Goal: Task Accomplishment & Management: Manage account settings

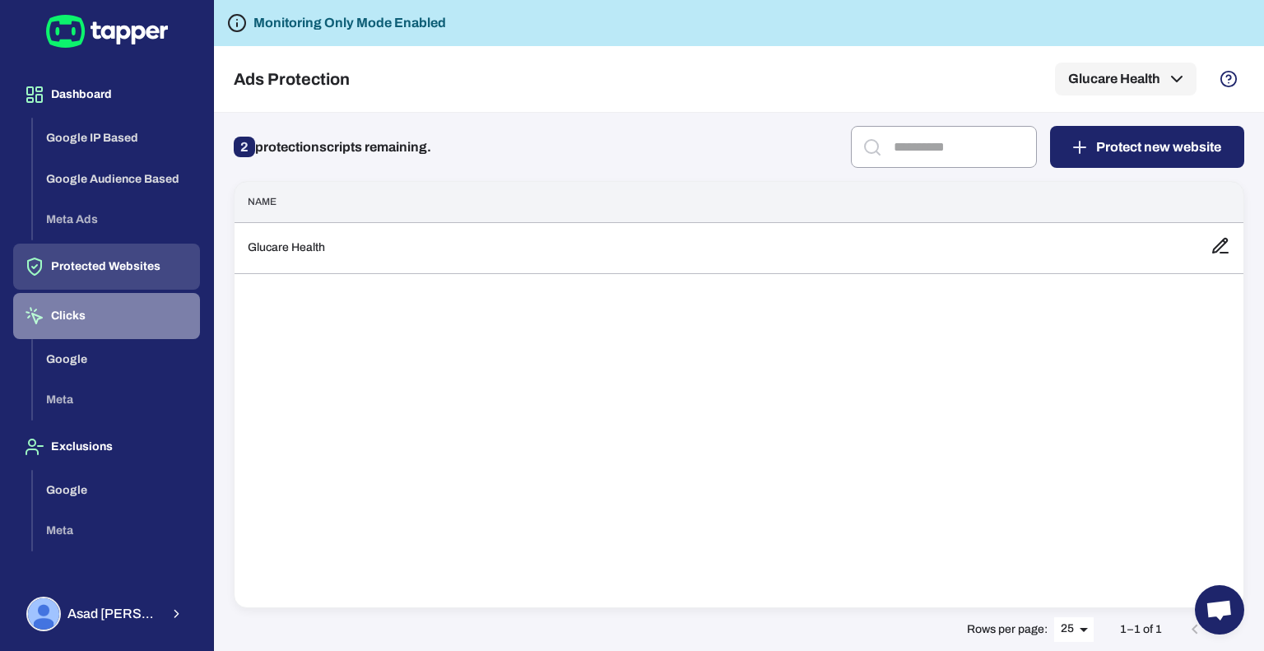
click at [91, 319] on button "Clicks" at bounding box center [106, 316] width 187 height 46
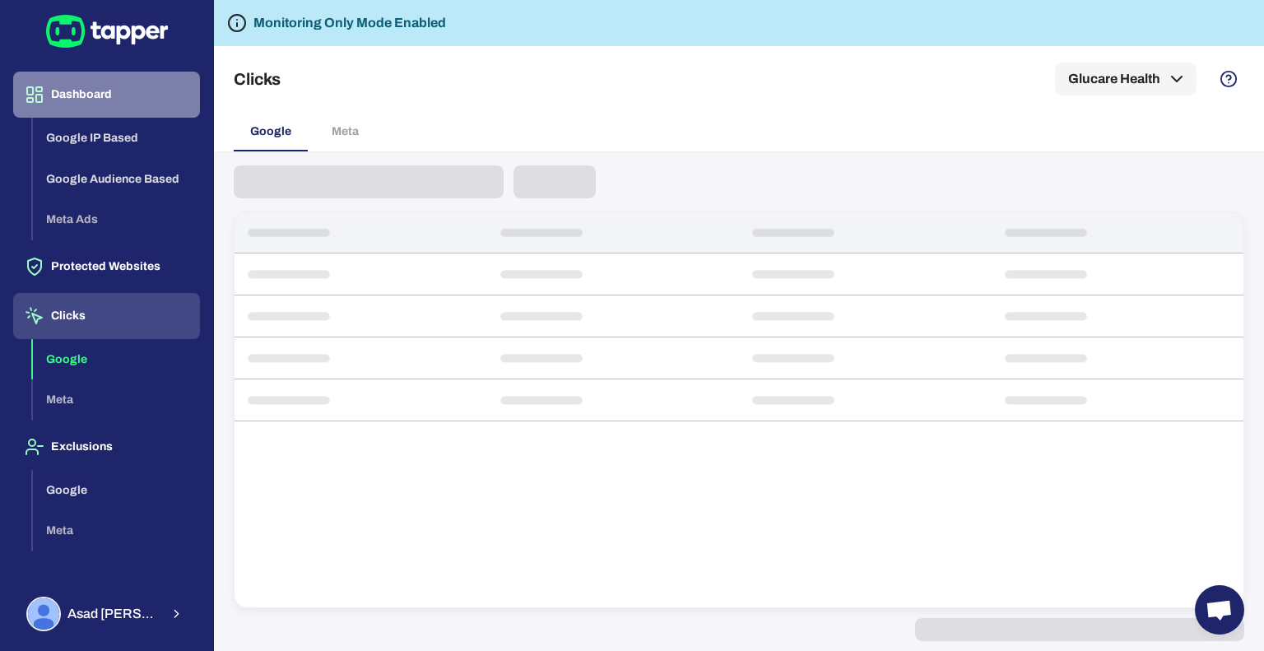
click at [100, 105] on button "Dashboard" at bounding box center [106, 95] width 187 height 46
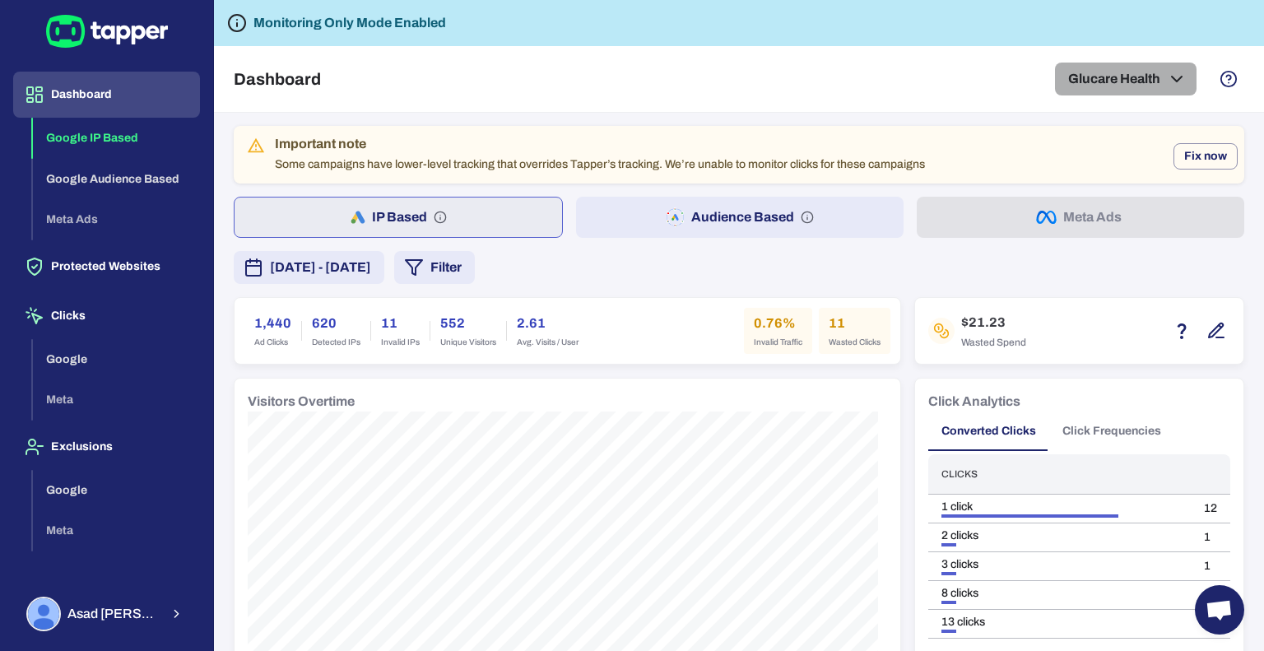
click at [1138, 73] on button "Glucare Health" at bounding box center [1126, 79] width 142 height 33
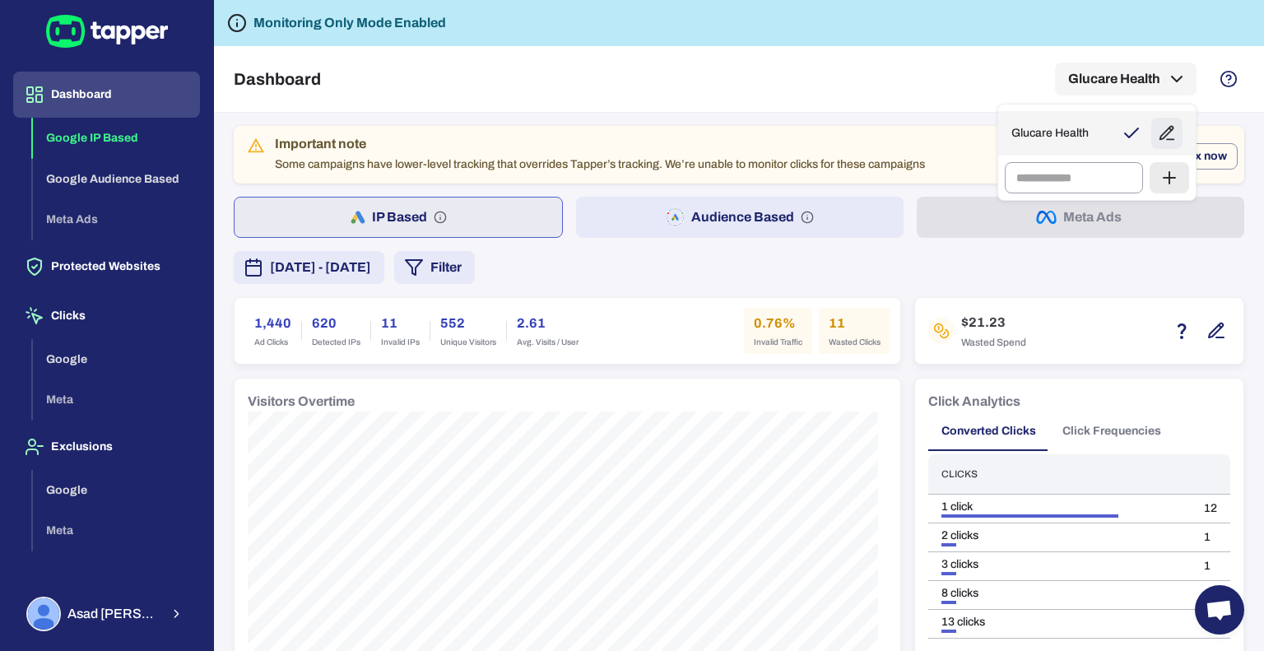
click at [1131, 133] on icon at bounding box center [1132, 133] width 20 height 20
click at [1168, 135] on icon "button" at bounding box center [1167, 133] width 18 height 18
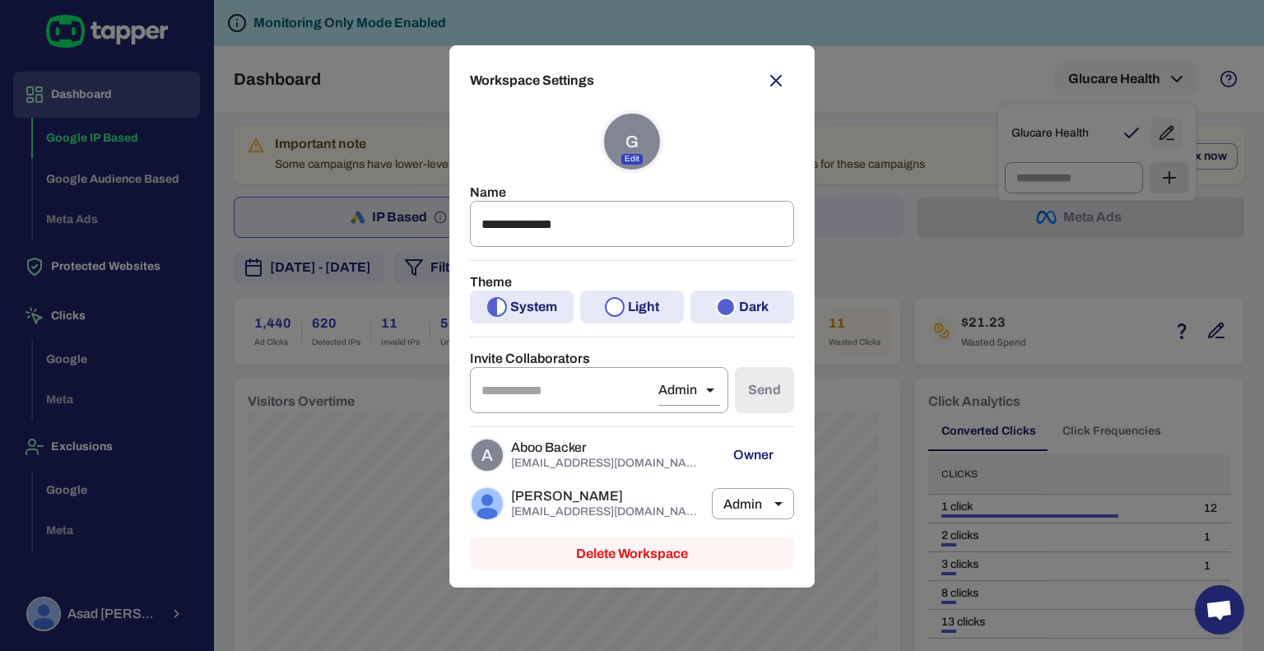
click at [776, 90] on icon "button" at bounding box center [776, 81] width 20 height 20
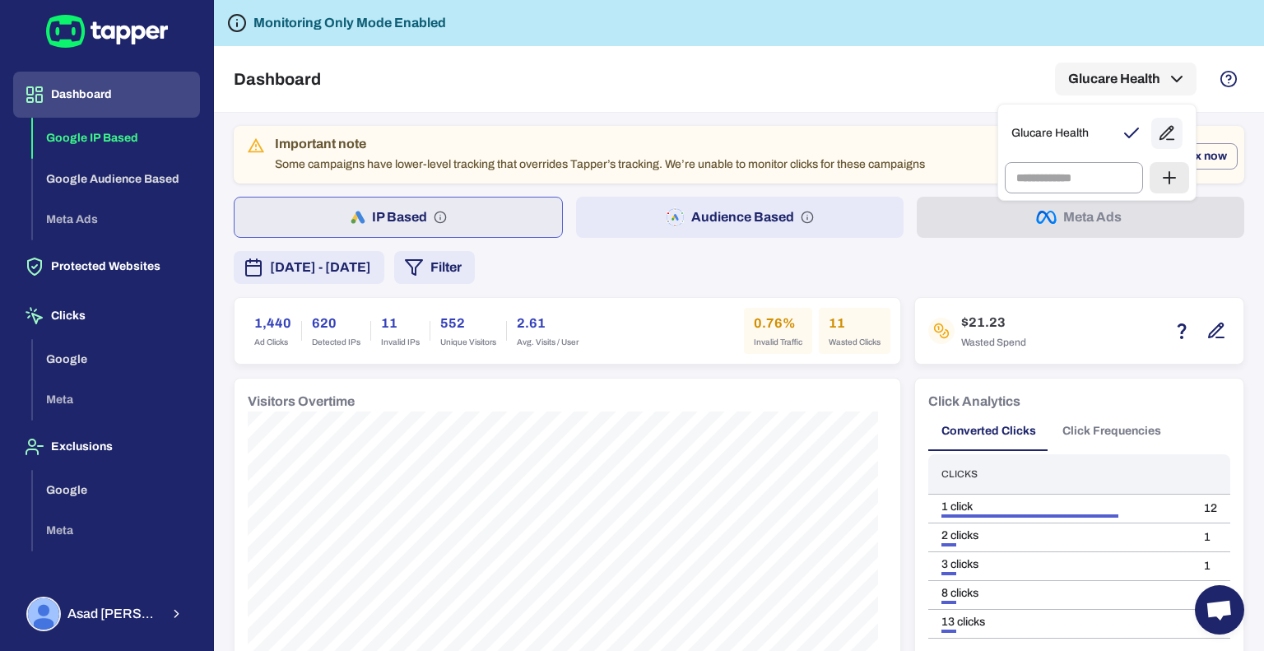
click at [592, 263] on div at bounding box center [632, 325] width 1264 height 651
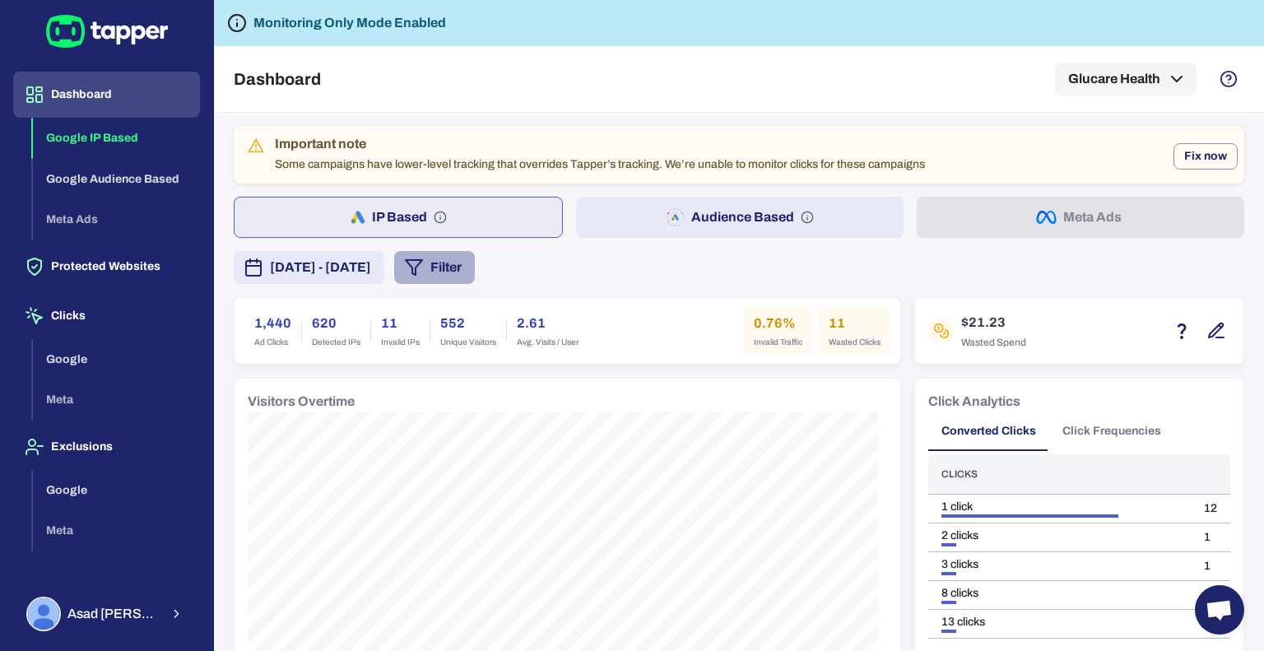
click at [475, 268] on button "Filter" at bounding box center [434, 267] width 81 height 33
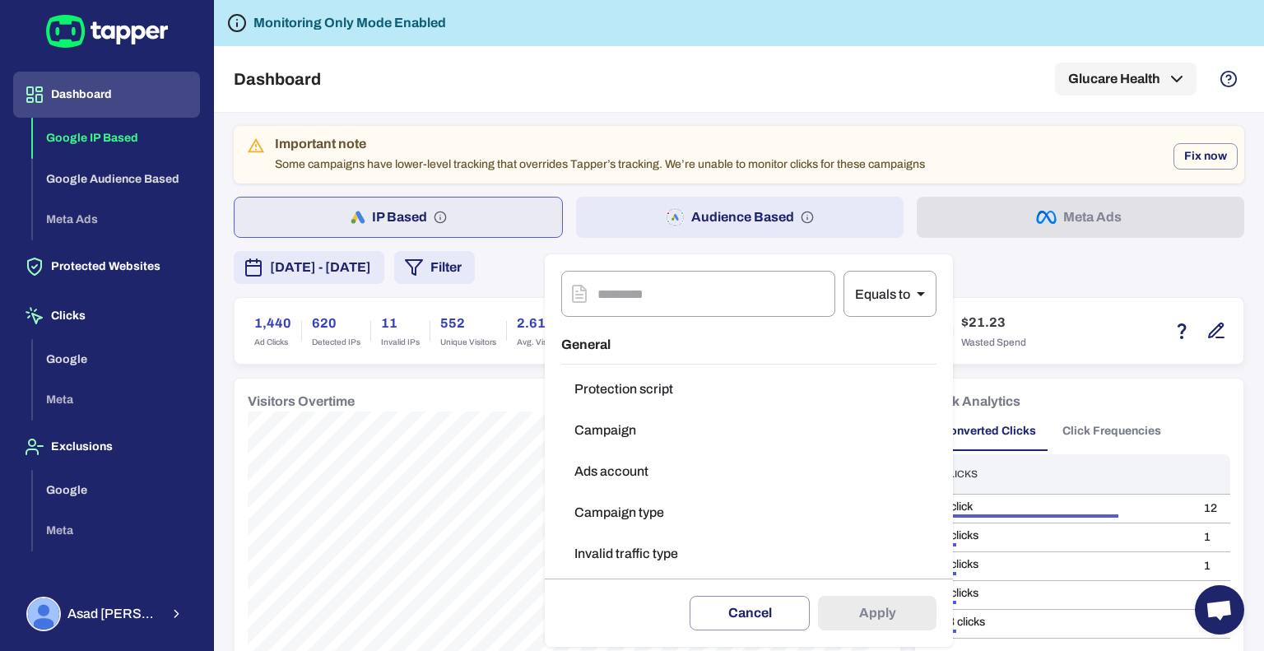
click at [1075, 254] on div at bounding box center [632, 325] width 1264 height 651
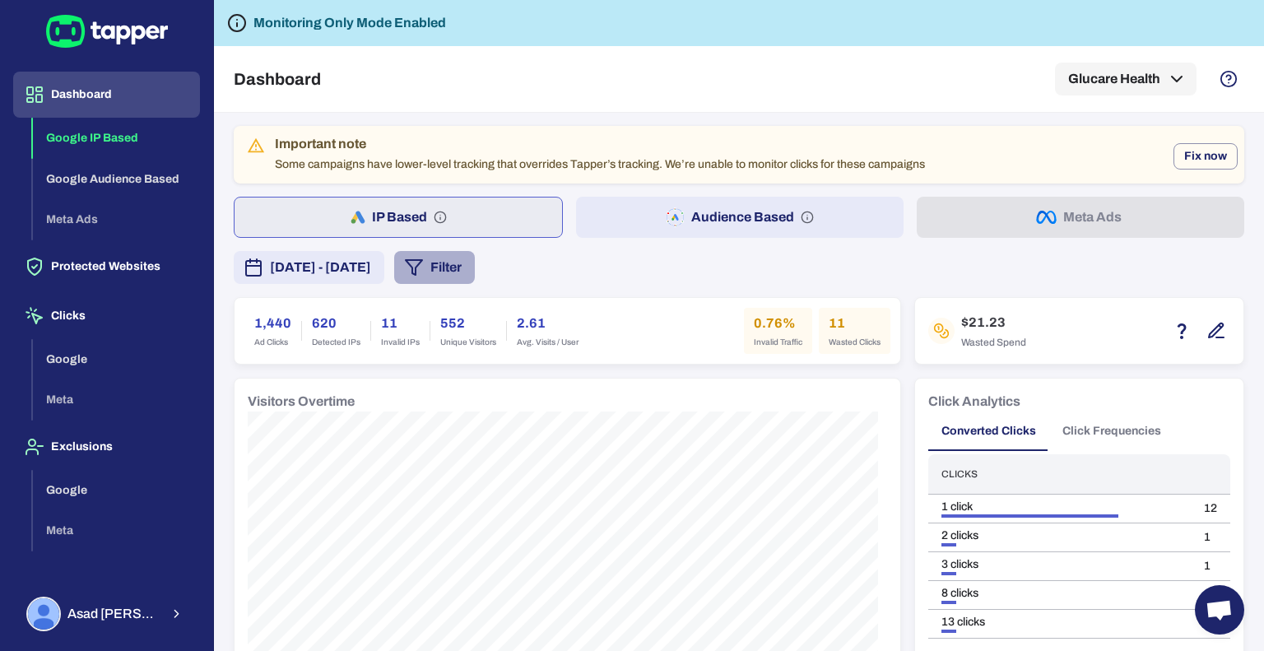
click at [475, 262] on button "Filter" at bounding box center [434, 267] width 81 height 33
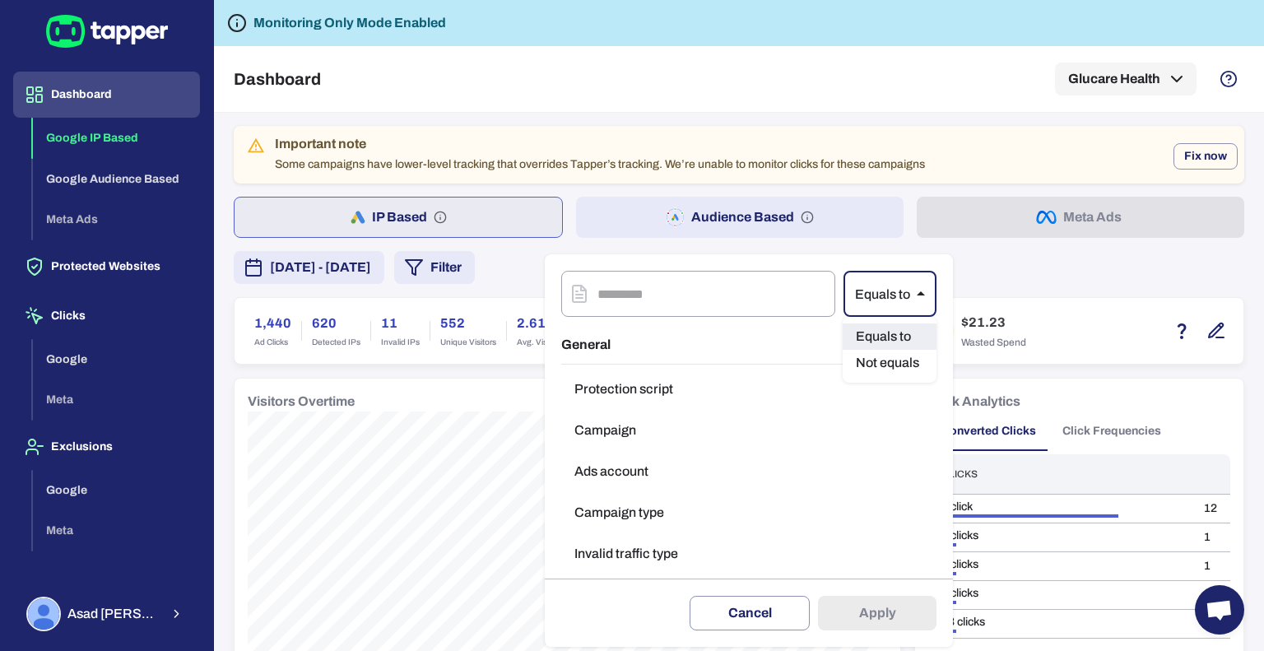
click at [904, 289] on body "Dashboard Google IP Based Google Audience Based Meta Ads Protected Websites Cli…" at bounding box center [632, 325] width 1264 height 651
click at [879, 361] on li "Not equals" at bounding box center [890, 363] width 94 height 26
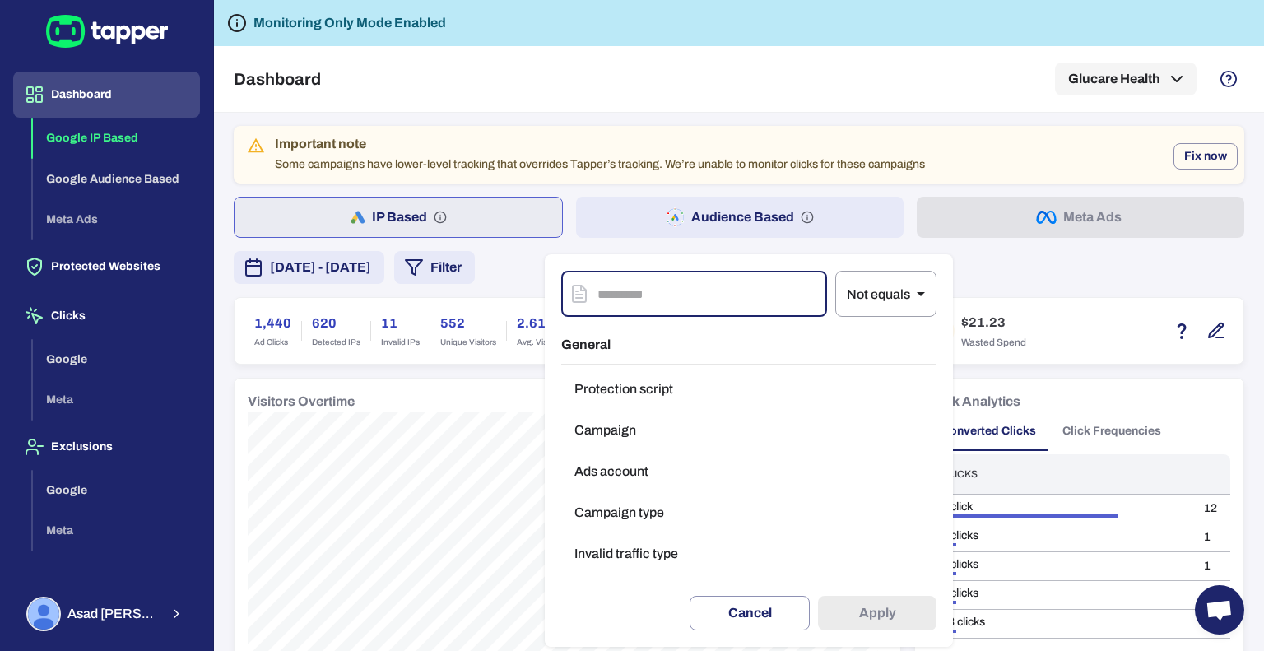
click at [660, 295] on input "text" at bounding box center [713, 294] width 230 height 46
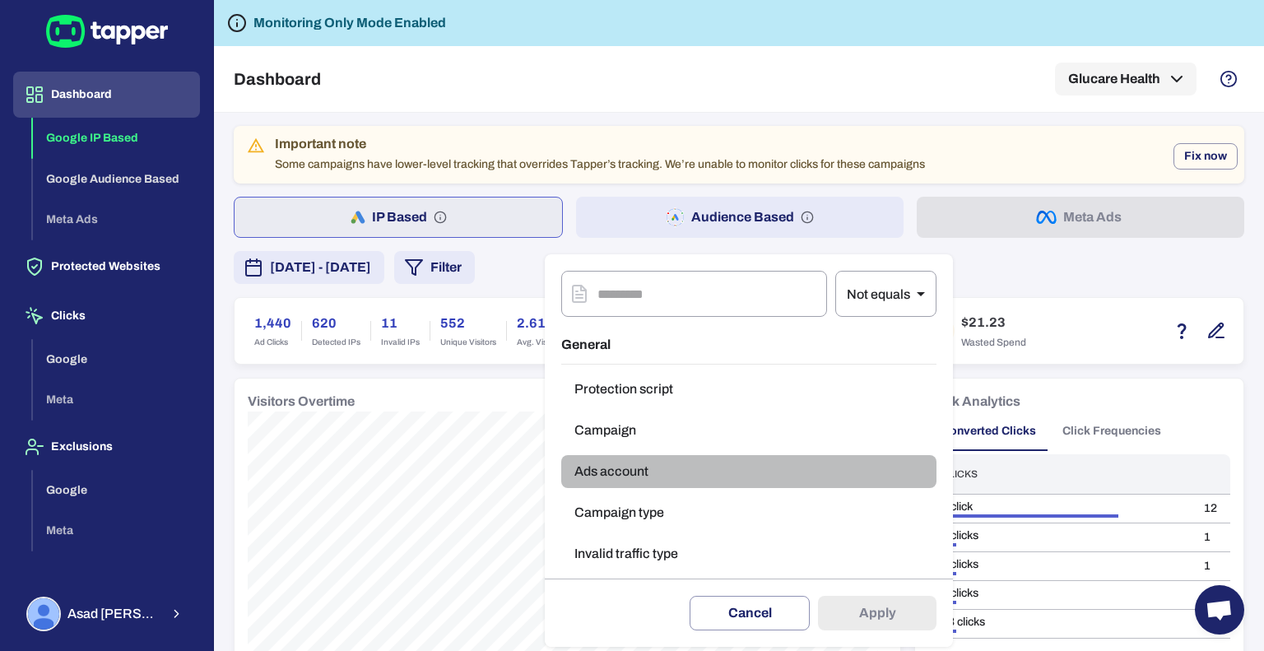
click at [645, 478] on button "Ads account" at bounding box center [748, 471] width 375 height 33
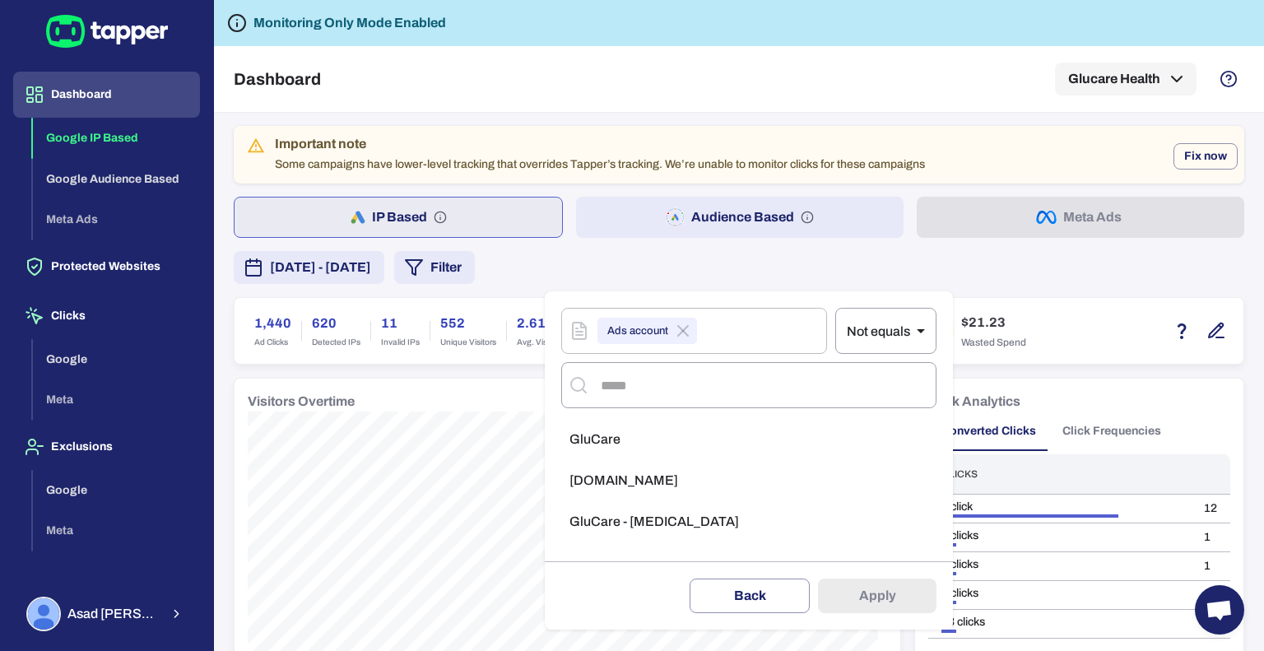
click at [642, 479] on span "Zone.Health" at bounding box center [624, 481] width 109 height 16
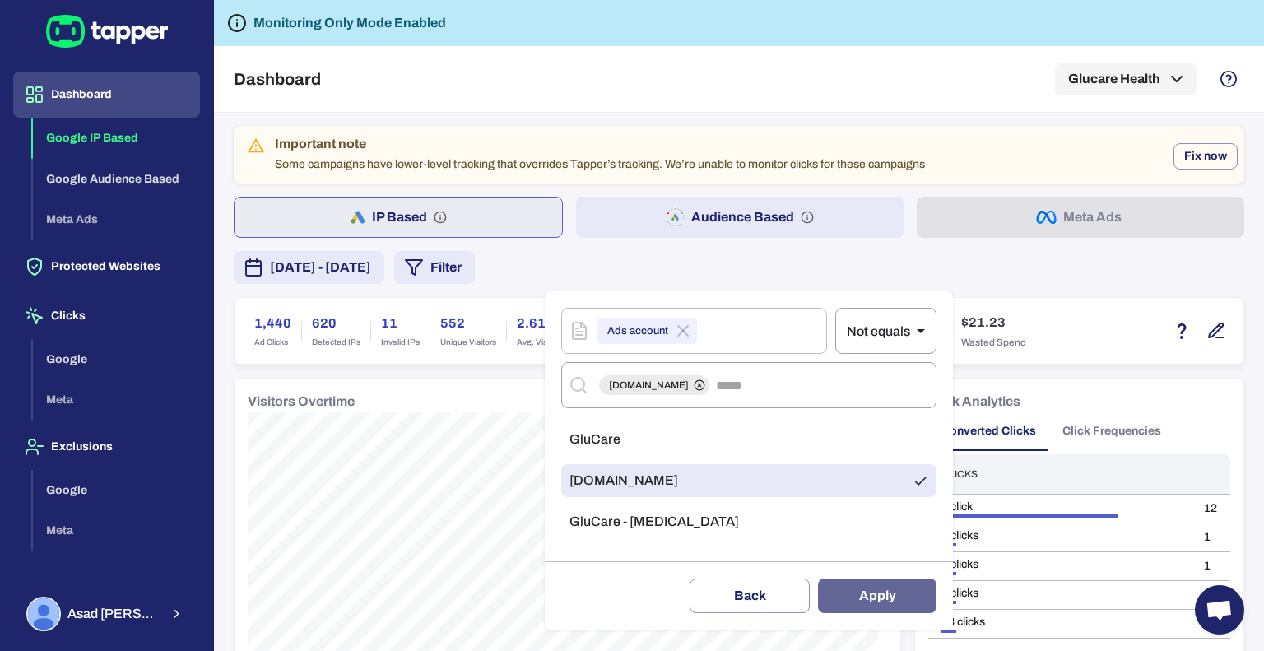
click at [902, 599] on button "Apply" at bounding box center [877, 596] width 119 height 35
type input "**"
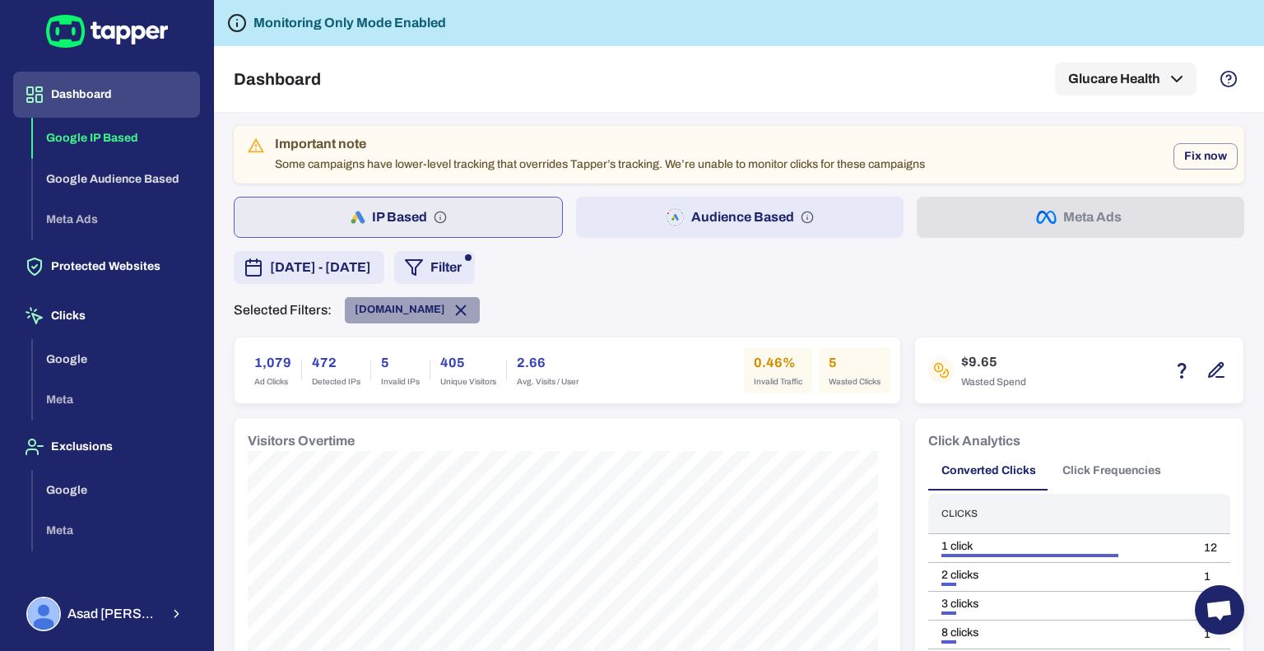
click at [457, 308] on icon at bounding box center [461, 309] width 9 height 9
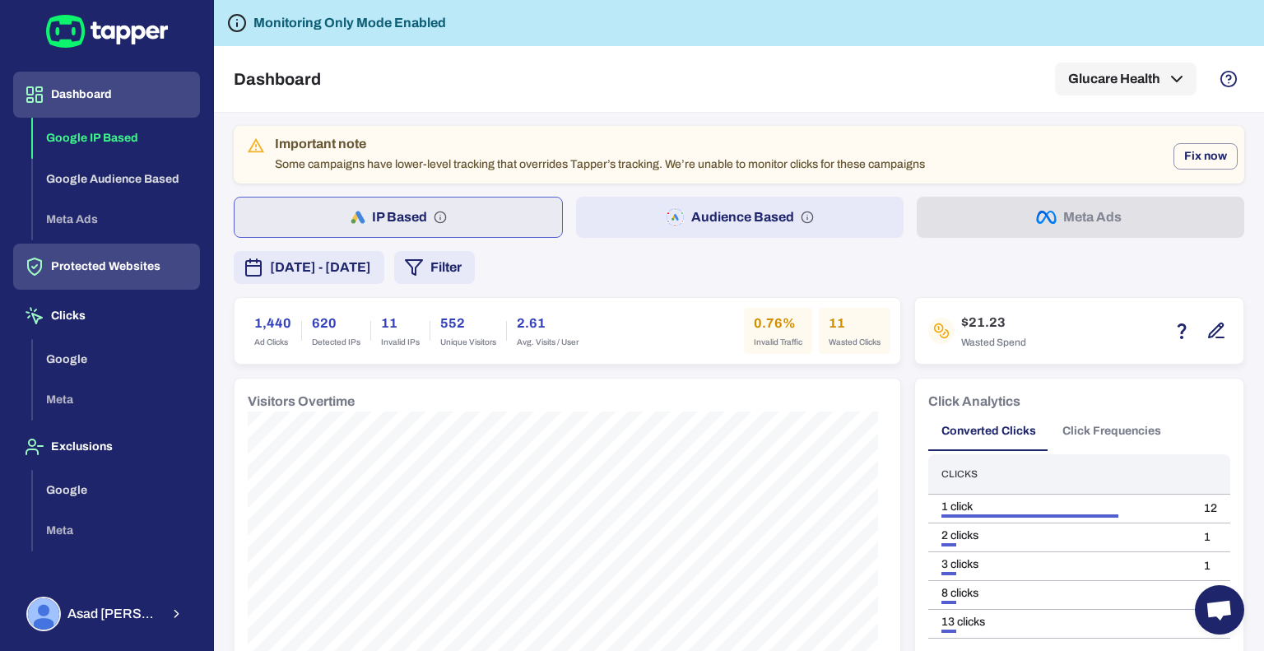
click at [105, 250] on button "Protected Websites" at bounding box center [106, 267] width 187 height 46
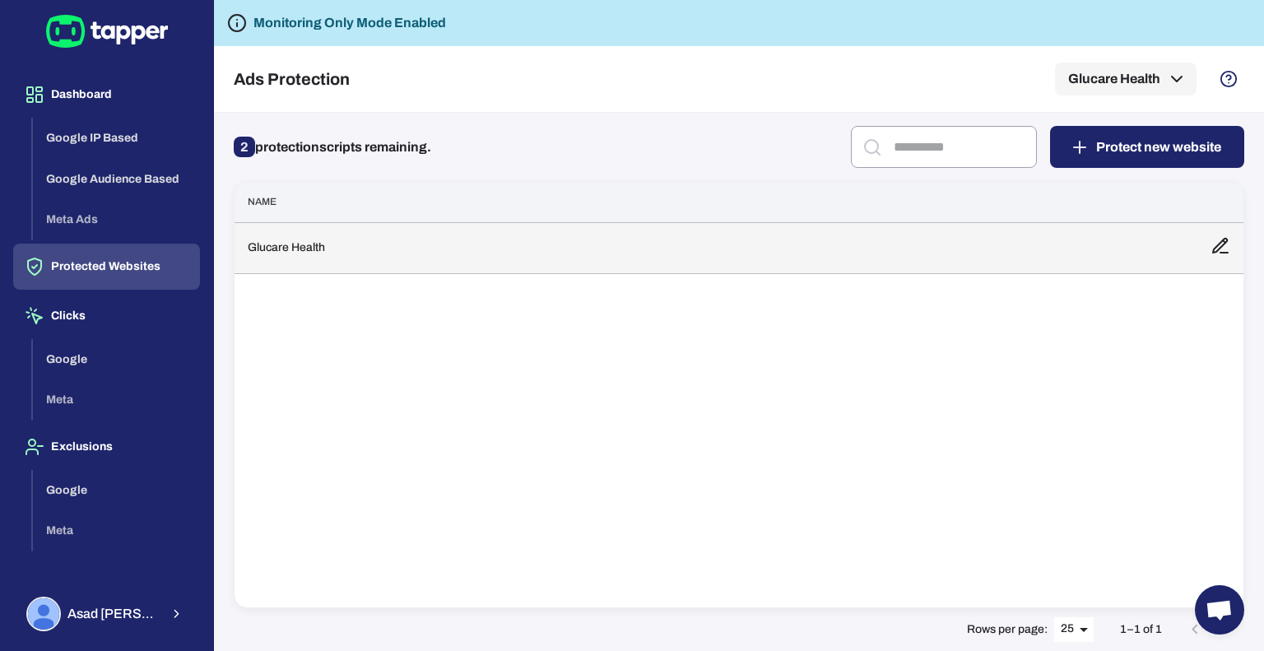
click at [859, 247] on td "Glucare Health" at bounding box center [716, 247] width 963 height 51
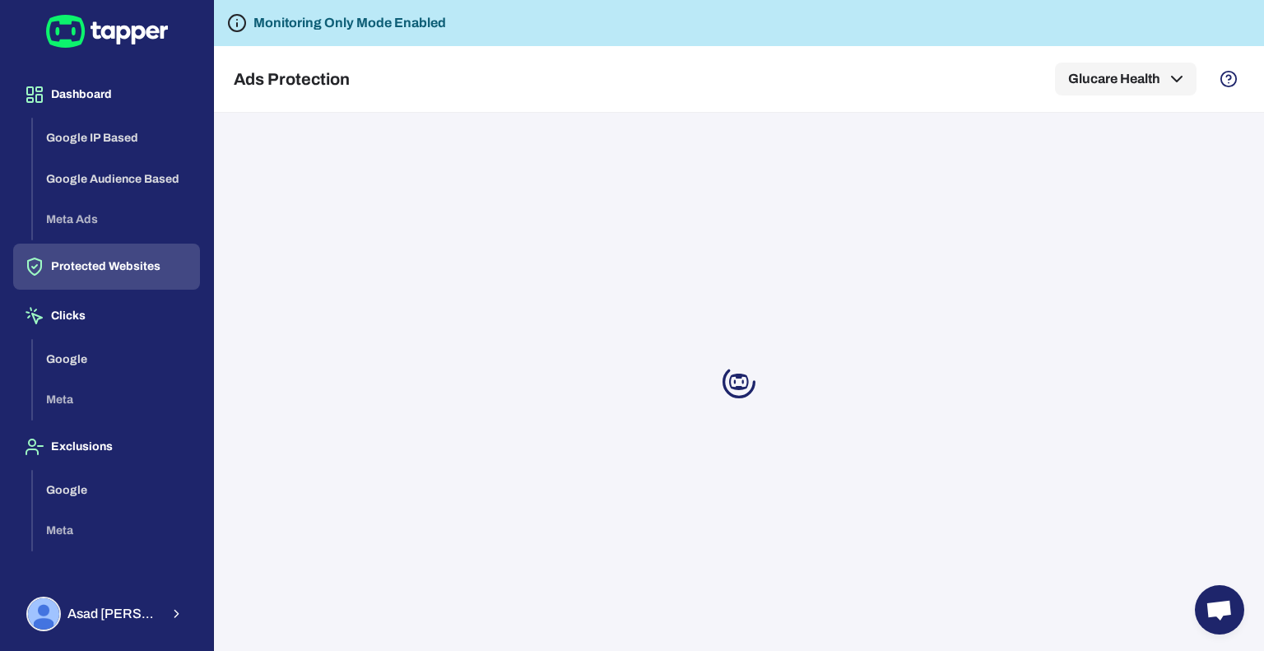
click at [680, 462] on div at bounding box center [739, 382] width 1050 height 538
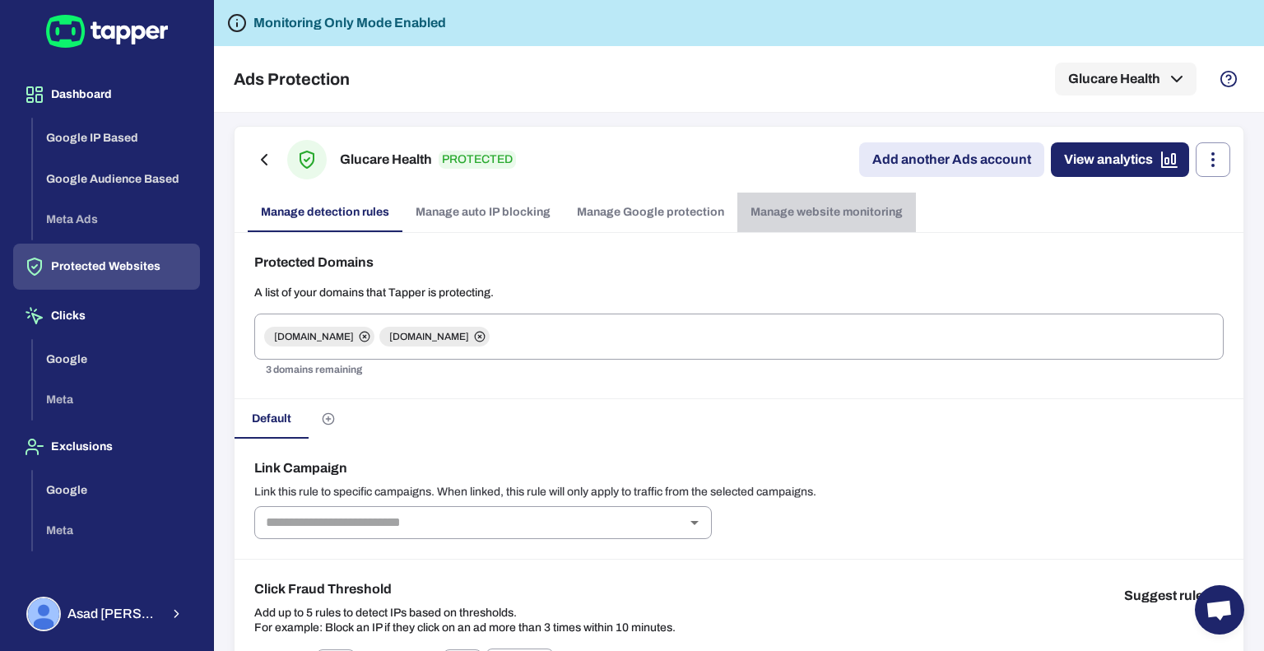
click at [803, 213] on link "Manage website monitoring" at bounding box center [827, 213] width 179 height 40
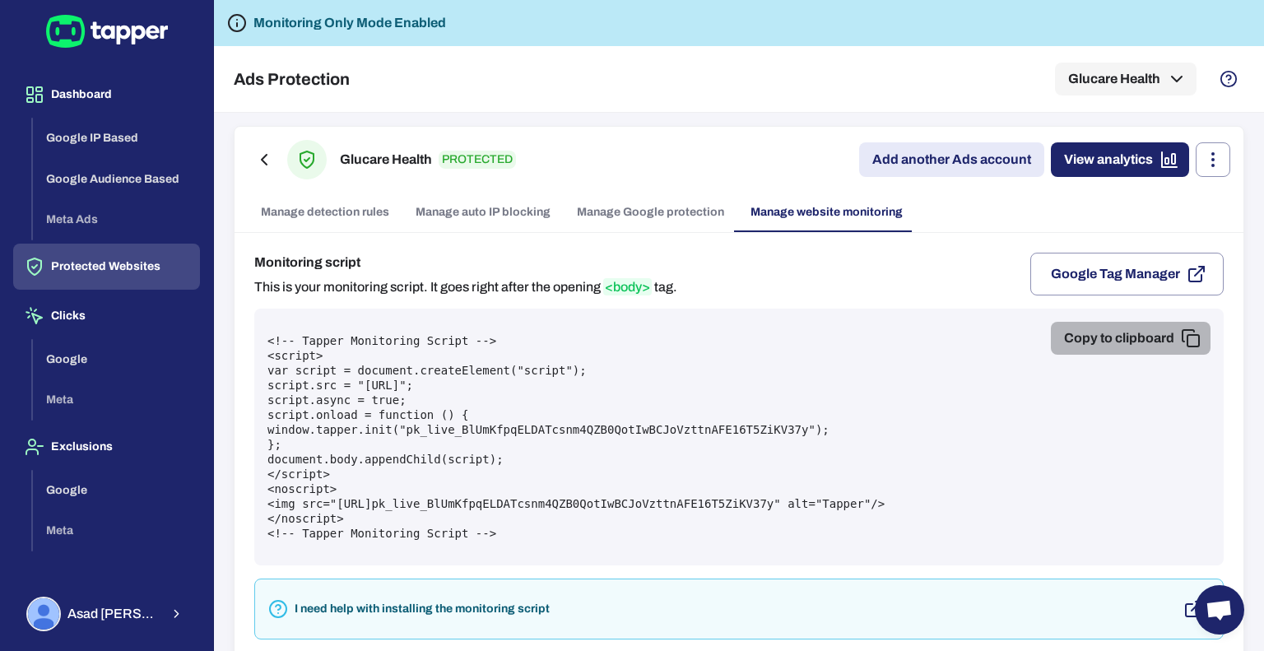
click at [1181, 333] on icon "button" at bounding box center [1191, 338] width 20 height 20
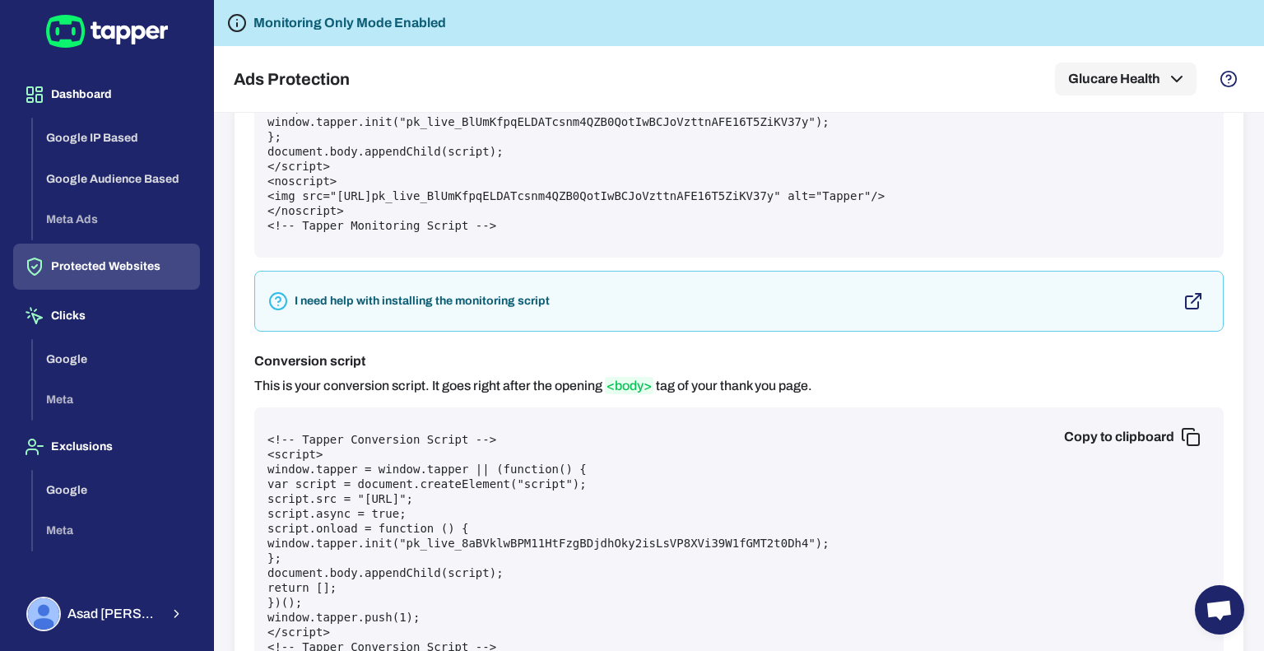
scroll to position [369, 0]
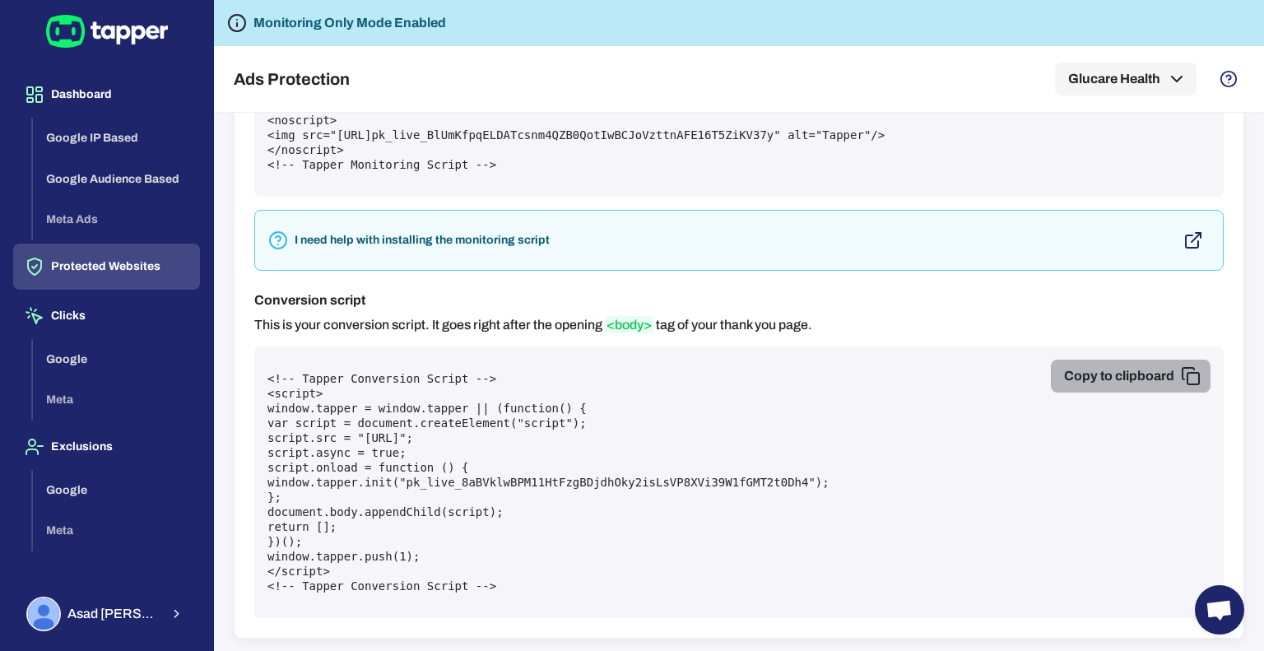
click at [1181, 370] on icon "button" at bounding box center [1191, 376] width 20 height 20
